Goal: Transaction & Acquisition: Purchase product/service

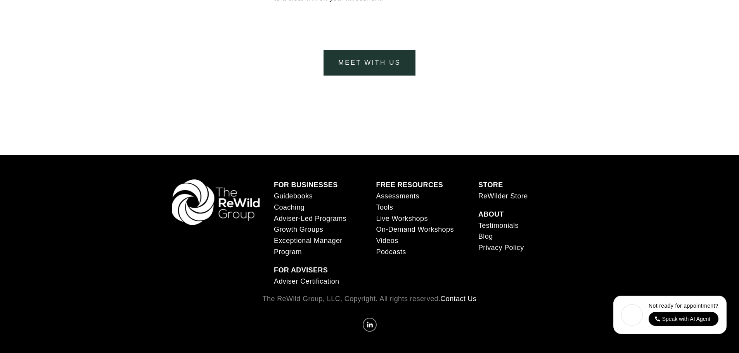
scroll to position [3241, 0]
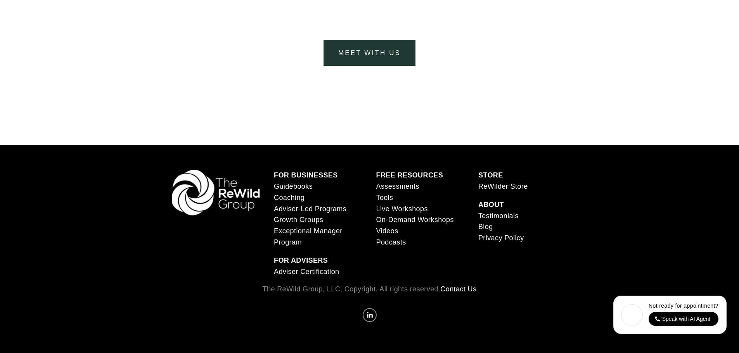
click at [501, 185] on link "ReWilder Store" at bounding box center [503, 186] width 50 height 11
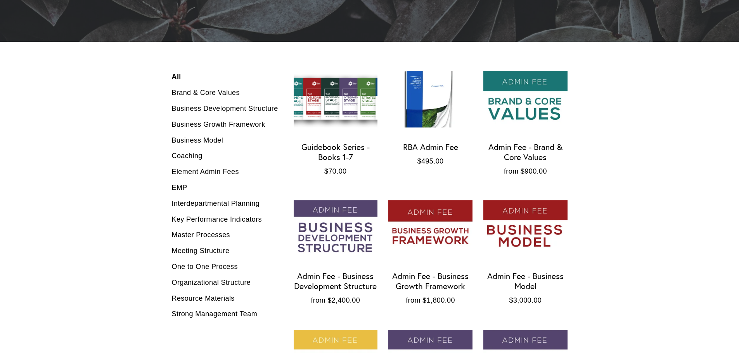
scroll to position [192, 0]
click at [542, 78] on img "Admin Fee - Brand & Core Values" at bounding box center [525, 99] width 84 height 56
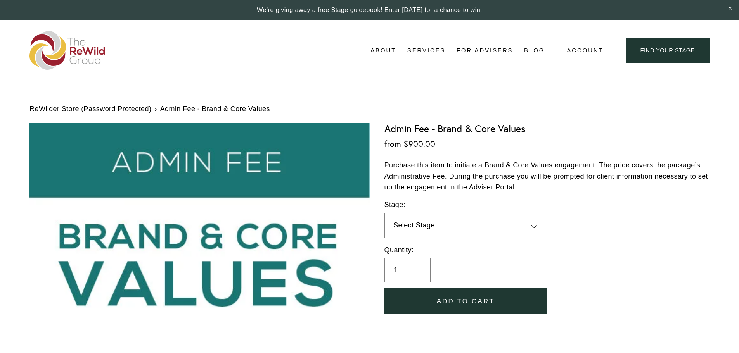
click at [538, 224] on select "Select Stage 1 (1-10 employees) 2 (11-19 employees) 3 (20-34 employees) 4 (35-5…" at bounding box center [465, 226] width 162 height 26
select select "2 (11-19 employees)"
click at [384, 213] on select "Select Stage 1 (1-10 employees) 2 (11-19 employees) 3 (20-34 employees) 4 (35-5…" at bounding box center [465, 226] width 162 height 26
